Goal: Task Accomplishment & Management: Manage account settings

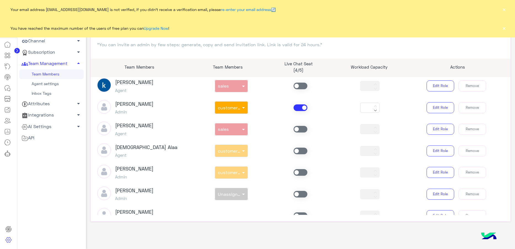
scroll to position [241, 0]
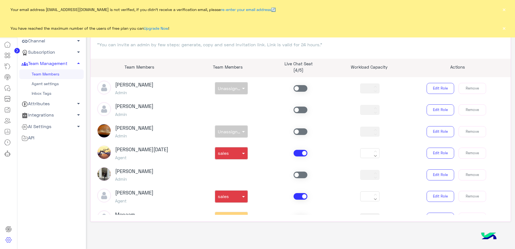
click at [299, 198] on span at bounding box center [301, 196] width 14 height 7
click at [298, 153] on span at bounding box center [301, 153] width 14 height 7
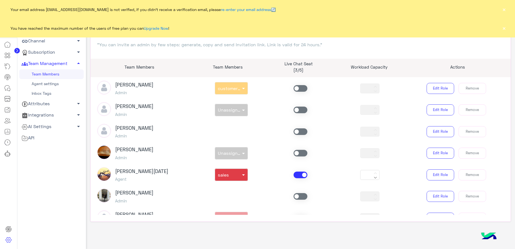
click at [301, 175] on span at bounding box center [301, 175] width 14 height 7
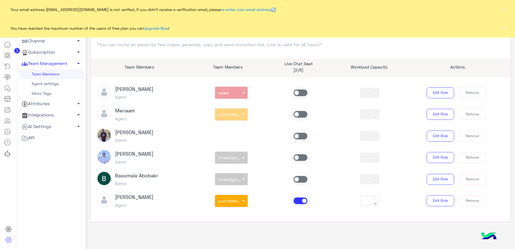
scroll to position [367, 0]
click at [297, 199] on span at bounding box center [301, 200] width 14 height 7
click at [299, 112] on span at bounding box center [301, 114] width 14 height 7
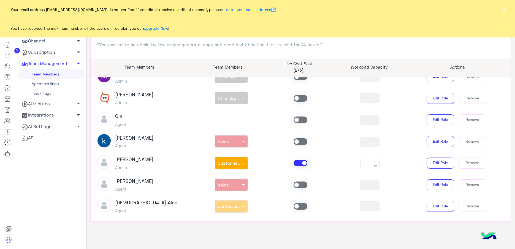
scroll to position [138, 0]
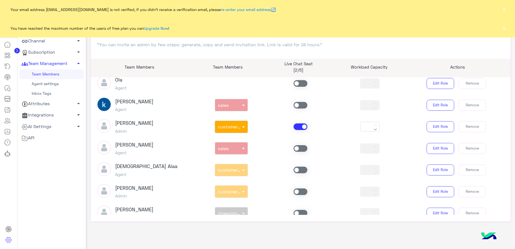
click at [297, 125] on span at bounding box center [301, 126] width 14 height 7
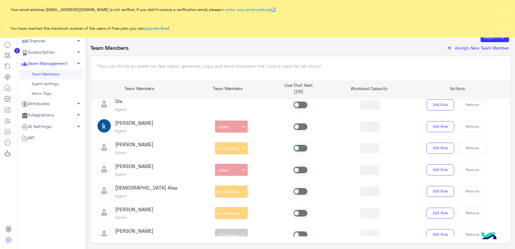
click at [288, 125] on div at bounding box center [300, 126] width 69 height 7
click at [298, 128] on span at bounding box center [301, 126] width 14 height 7
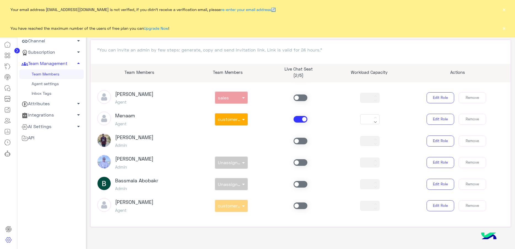
scroll to position [21, 0]
